Goal: Task Accomplishment & Management: Use online tool/utility

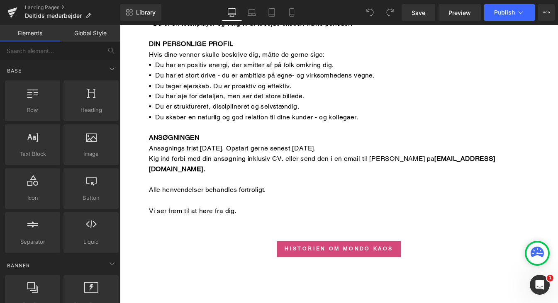
scroll to position [846, 0]
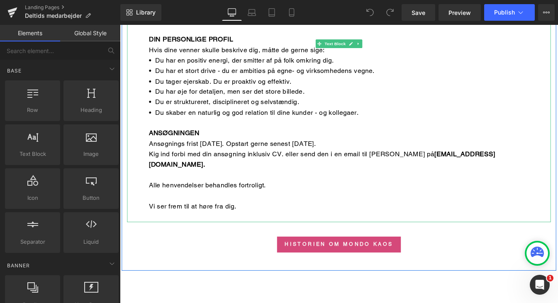
click at [262, 167] on div "Kig ind forbi med din ansøgning inklusiv CV. eller send den i en email til [PER…" at bounding box center [370, 185] width 435 height 36
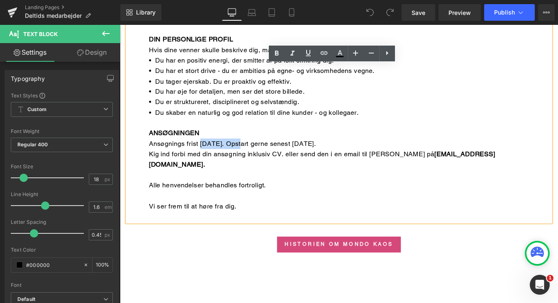
drag, startPoint x: 212, startPoint y: 149, endPoint x: 256, endPoint y: 150, distance: 44.4
click at [256, 155] on div "Ansøgnings frist [DATE]. Opstart gerne senest [DATE]." at bounding box center [370, 161] width 435 height 12
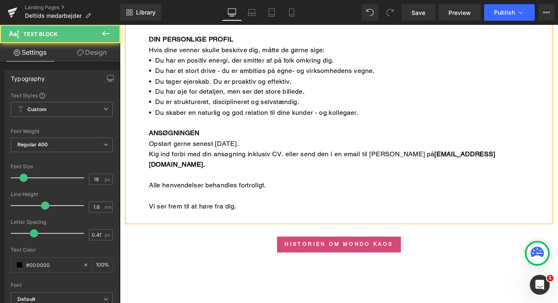
drag, startPoint x: 204, startPoint y: 148, endPoint x: 274, endPoint y: 148, distance: 70.5
click at [274, 155] on div "Opstart gerne senest [DATE]." at bounding box center [370, 161] width 435 height 12
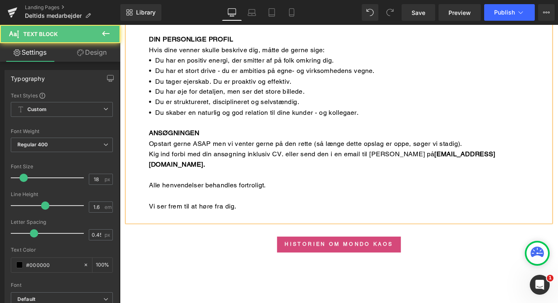
click at [167, 167] on div "Kig ind forbi med din ansøgning inklusiv CV. eller send den i en email til [PER…" at bounding box center [370, 185] width 435 height 36
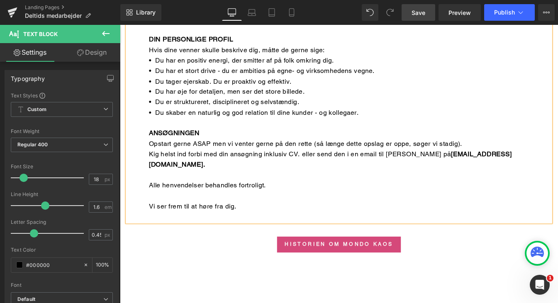
click at [412, 11] on span "Save" at bounding box center [418, 12] width 14 height 9
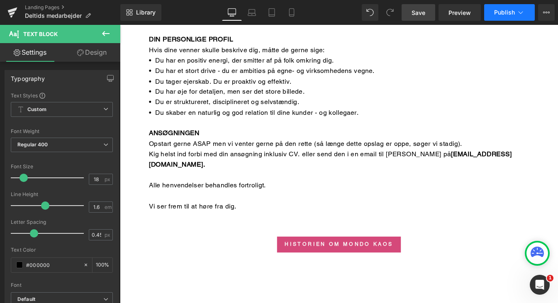
click at [501, 9] on span "Publish" at bounding box center [504, 12] width 21 height 7
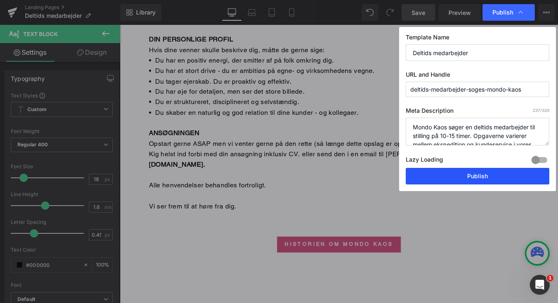
click at [460, 173] on button "Publish" at bounding box center [476, 176] width 143 height 17
